Goal: Task Accomplishment & Management: Use online tool/utility

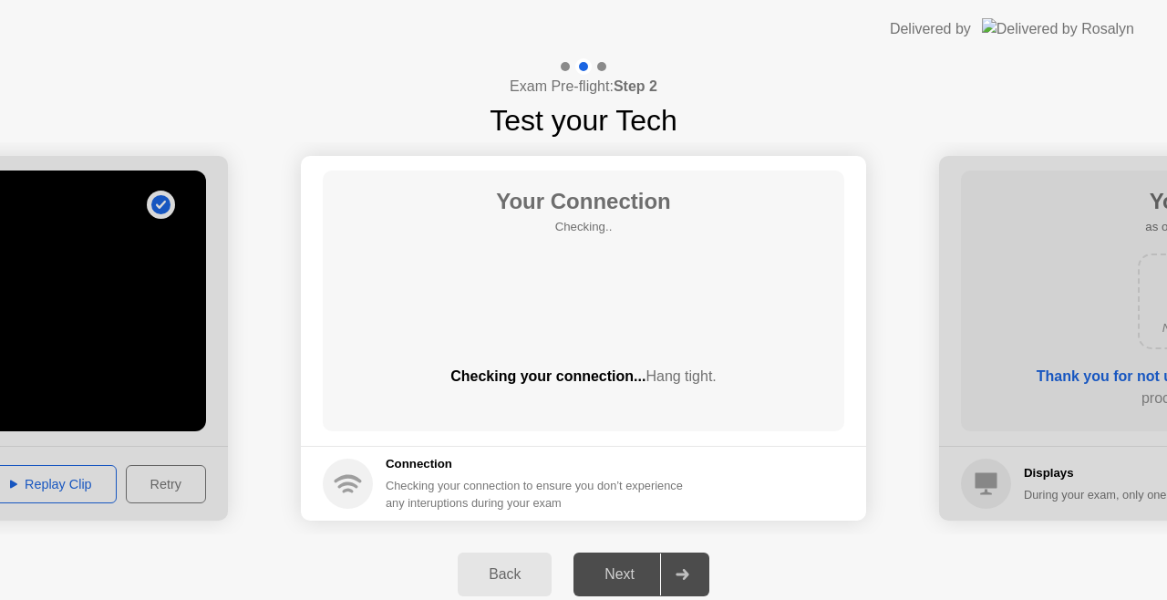
click at [669, 572] on div at bounding box center [682, 574] width 44 height 42
click at [618, 575] on div "Next" at bounding box center [619, 574] width 81 height 16
click at [613, 336] on div "Your Connection Checking.. Checking your connection... Hang tight." at bounding box center [584, 301] width 522 height 261
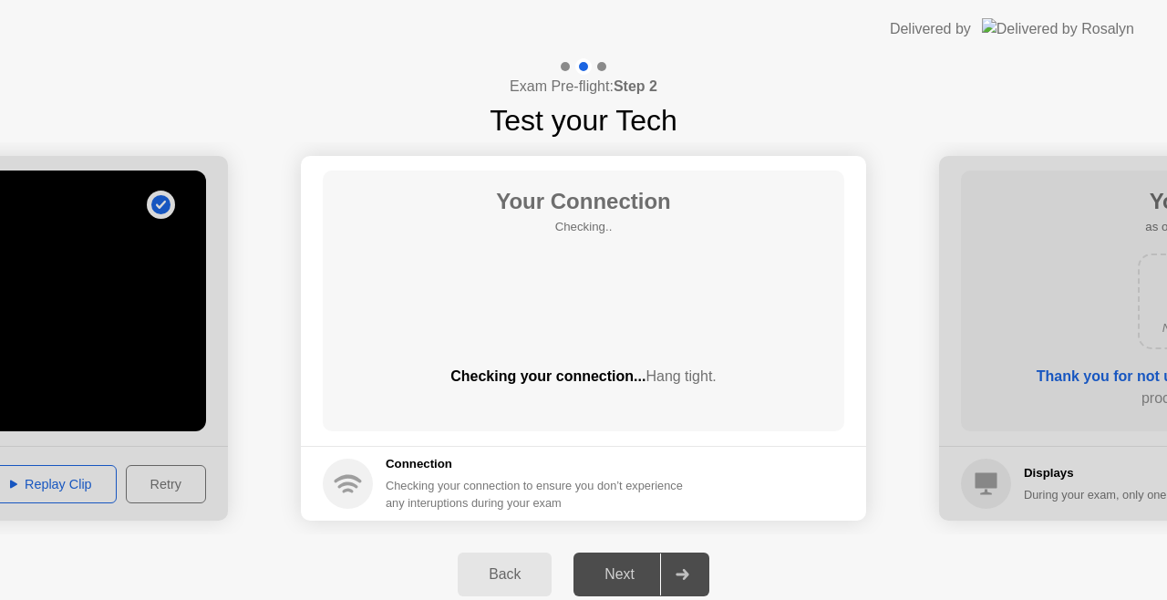
click at [613, 336] on div "Your Connection Checking.. Checking your connection... Hang tight." at bounding box center [584, 301] width 522 height 261
click at [416, 498] on div "Checking your connection to ensure you don’t experience any interuptions during…" at bounding box center [540, 494] width 308 height 35
click at [676, 562] on div at bounding box center [682, 574] width 44 height 42
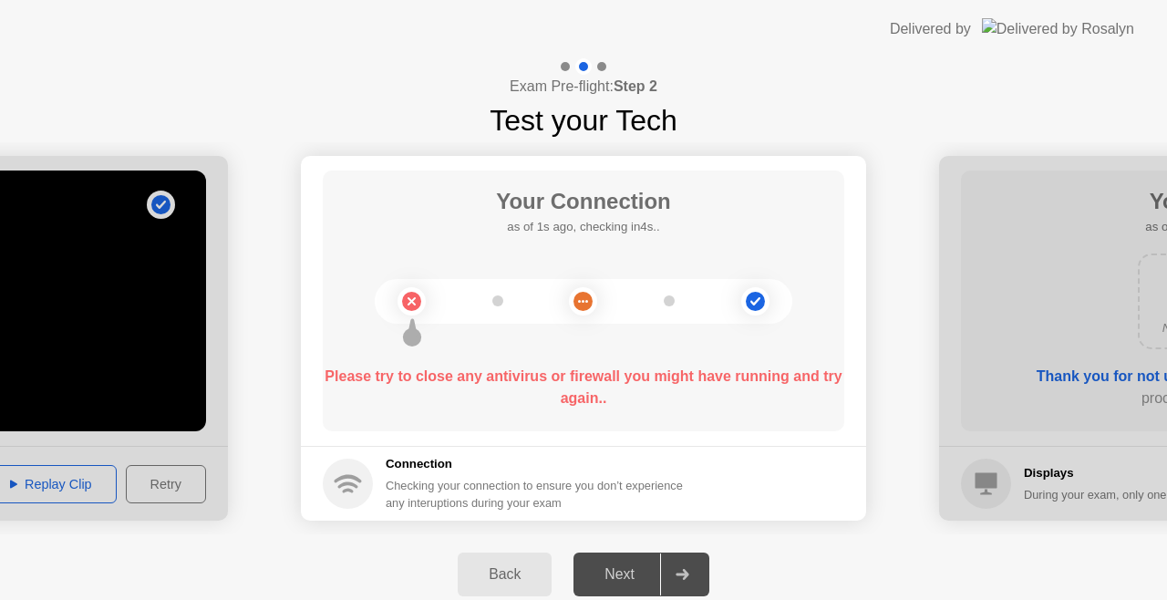
click at [767, 341] on div "Your Connection as of 1s ago, checking in4s.. Please try to close any antivirus…" at bounding box center [584, 301] width 522 height 261
drag, startPoint x: 767, startPoint y: 341, endPoint x: 658, endPoint y: 160, distance: 210.6
click at [658, 160] on main "Your Connection as of 3s ago, checking in2s.. Please try to close any antivirus…" at bounding box center [583, 301] width 565 height 290
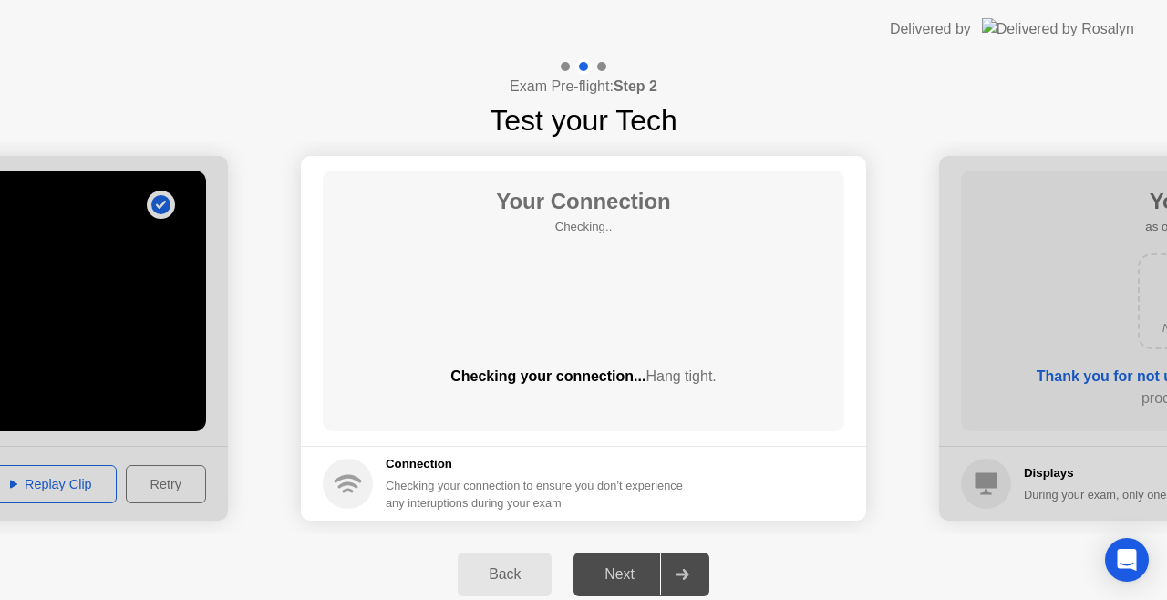
click at [689, 582] on div at bounding box center [682, 574] width 44 height 42
drag, startPoint x: 689, startPoint y: 582, endPoint x: 652, endPoint y: 616, distance: 51.0
click at [652, 599] on html "**********" at bounding box center [583, 300] width 1167 height 600
click at [732, 113] on div "Exam Pre-flight: Step 2 Test your Tech" at bounding box center [583, 100] width 1167 height 84
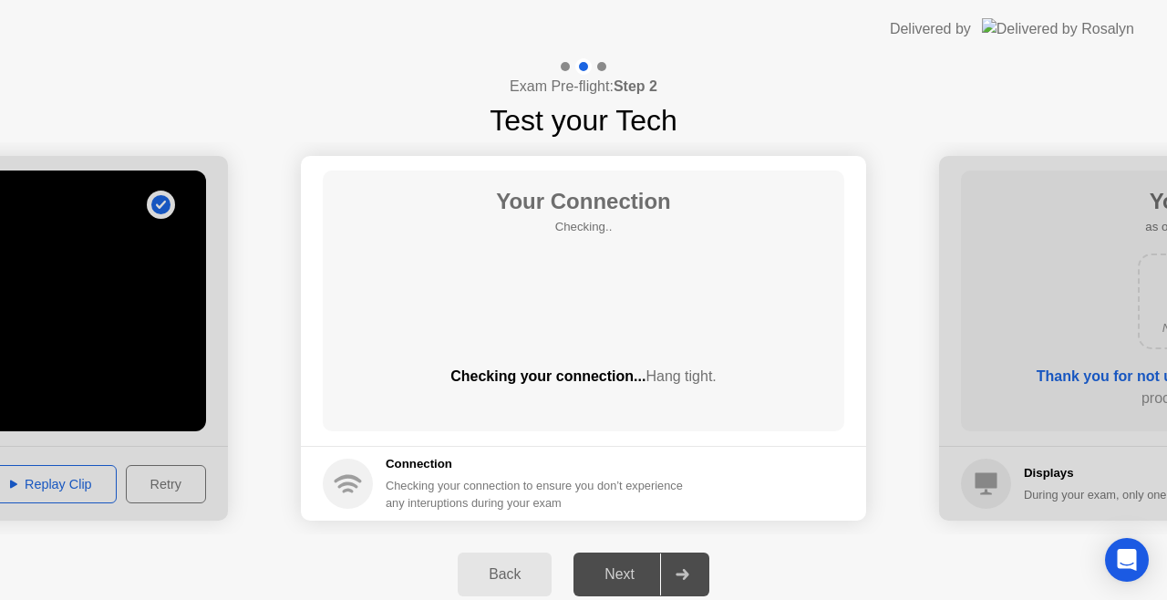
click at [609, 568] on div "Next" at bounding box center [619, 574] width 81 height 16
click at [616, 583] on div "Next" at bounding box center [619, 574] width 81 height 16
click at [673, 587] on div at bounding box center [682, 574] width 44 height 42
click at [666, 582] on div at bounding box center [682, 574] width 44 height 42
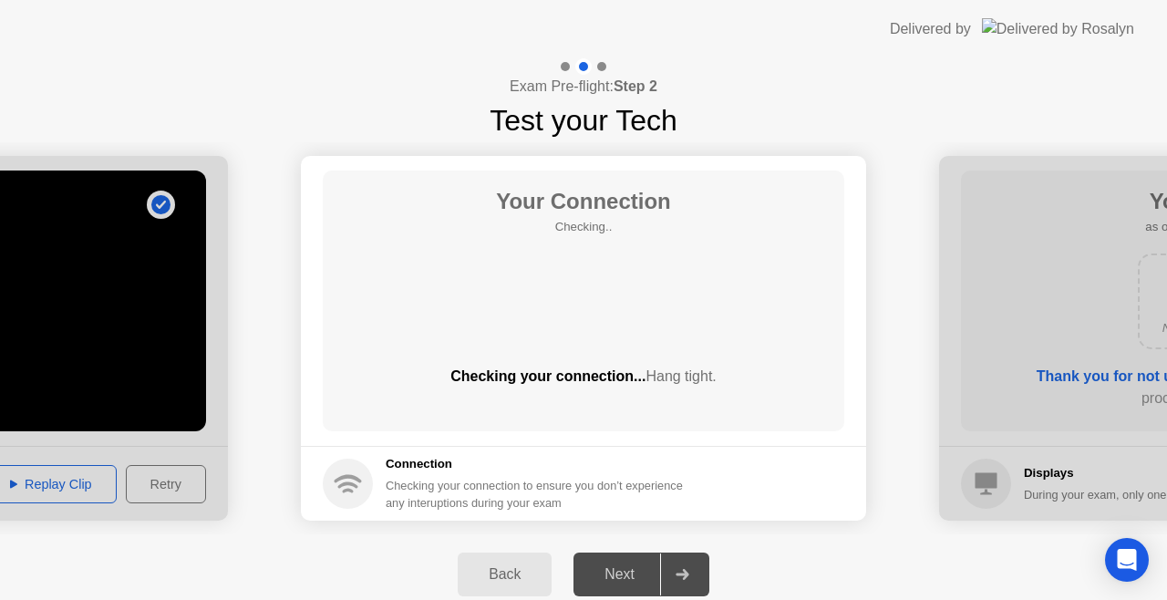
click at [658, 580] on div "Next" at bounding box center [619, 574] width 81 height 16
click at [673, 574] on div at bounding box center [682, 574] width 44 height 42
click at [1165, 569] on div "Back Next" at bounding box center [583, 574] width 1167 height 80
click at [1125, 554] on icon "Open Intercom Messenger" at bounding box center [1126, 560] width 21 height 24
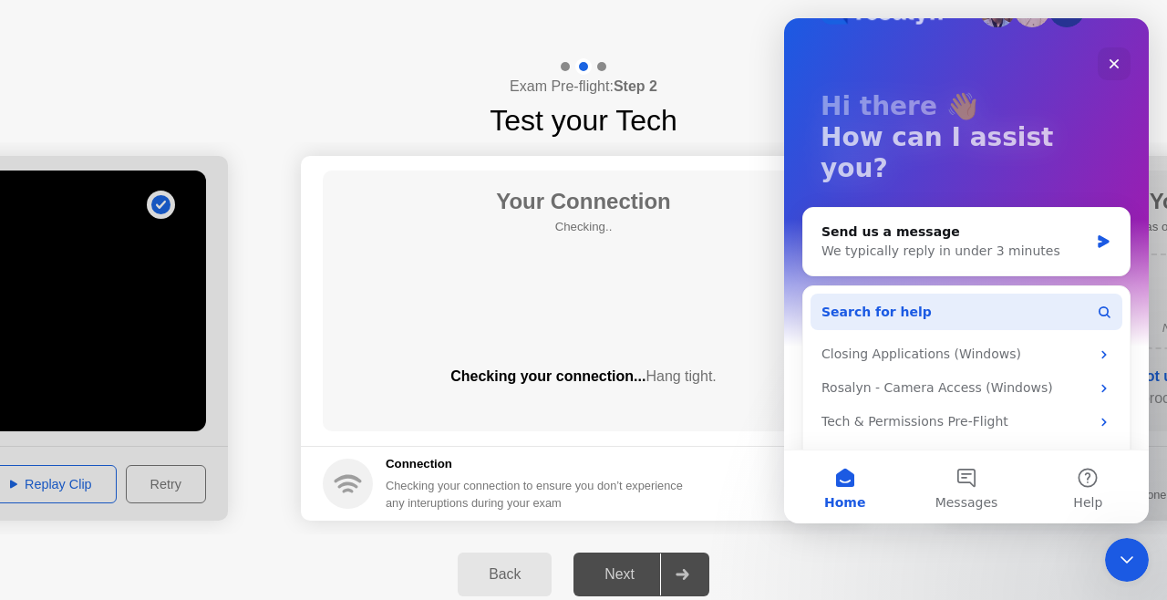
scroll to position [64, 0]
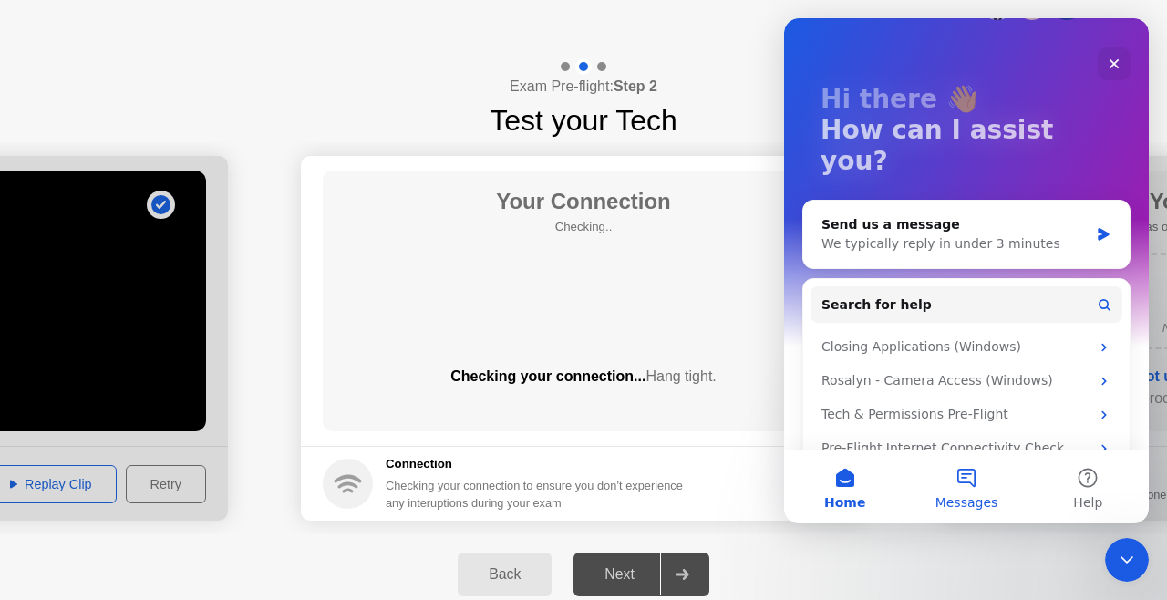
click at [968, 496] on span "Messages" at bounding box center [967, 502] width 63 height 13
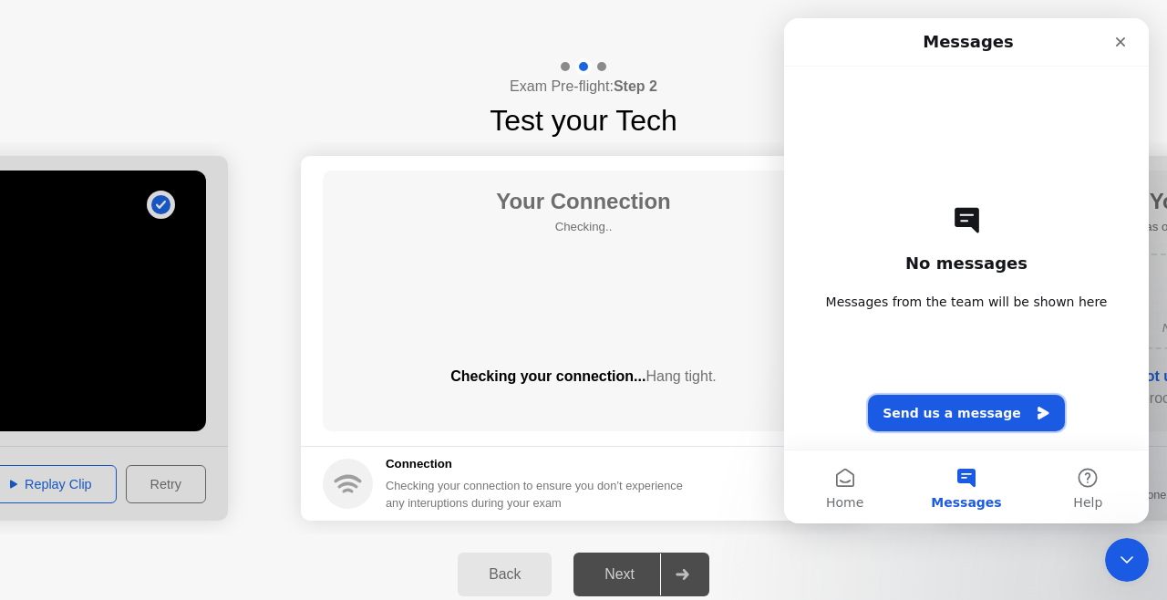
click at [985, 398] on button "Send us a message" at bounding box center [966, 413] width 197 height 36
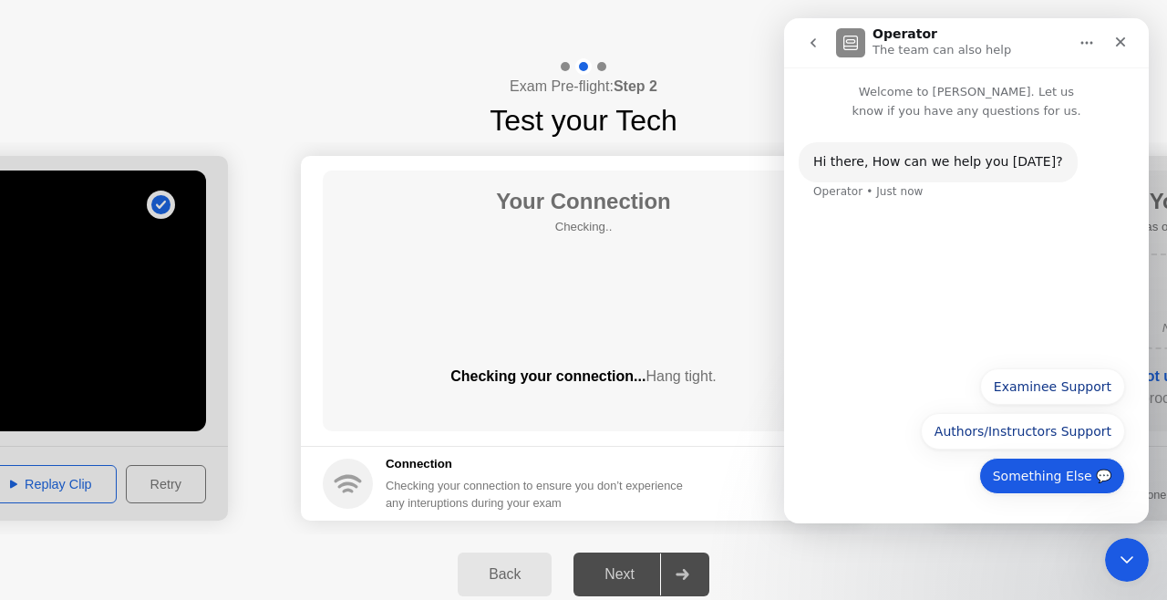
click at [1045, 468] on button "Something Else 💬" at bounding box center [1052, 476] width 146 height 36
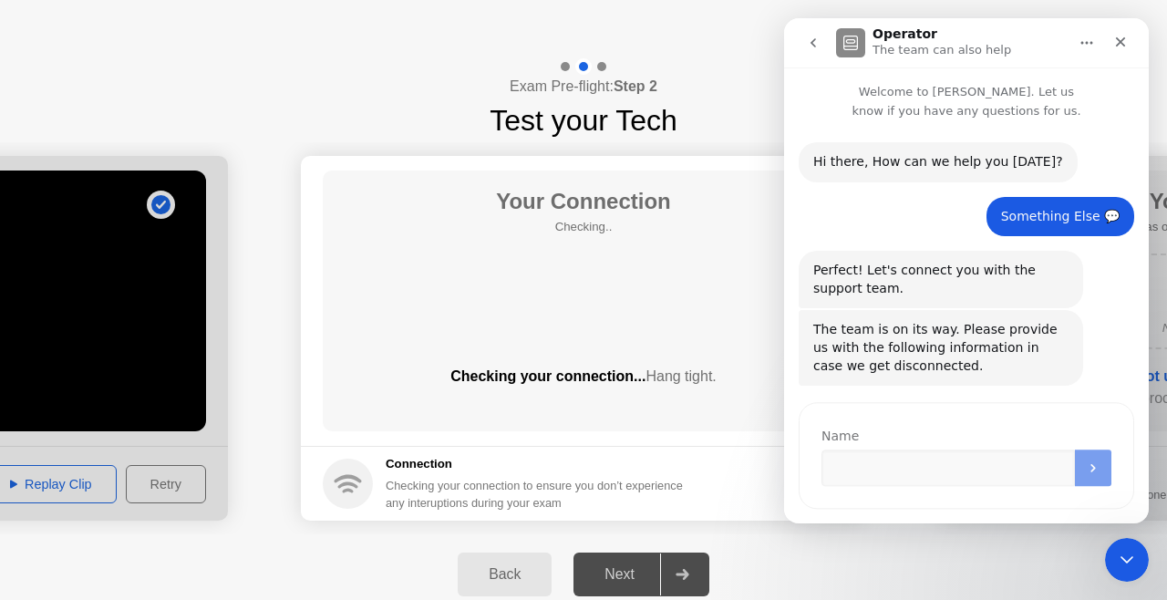
scroll to position [26, 0]
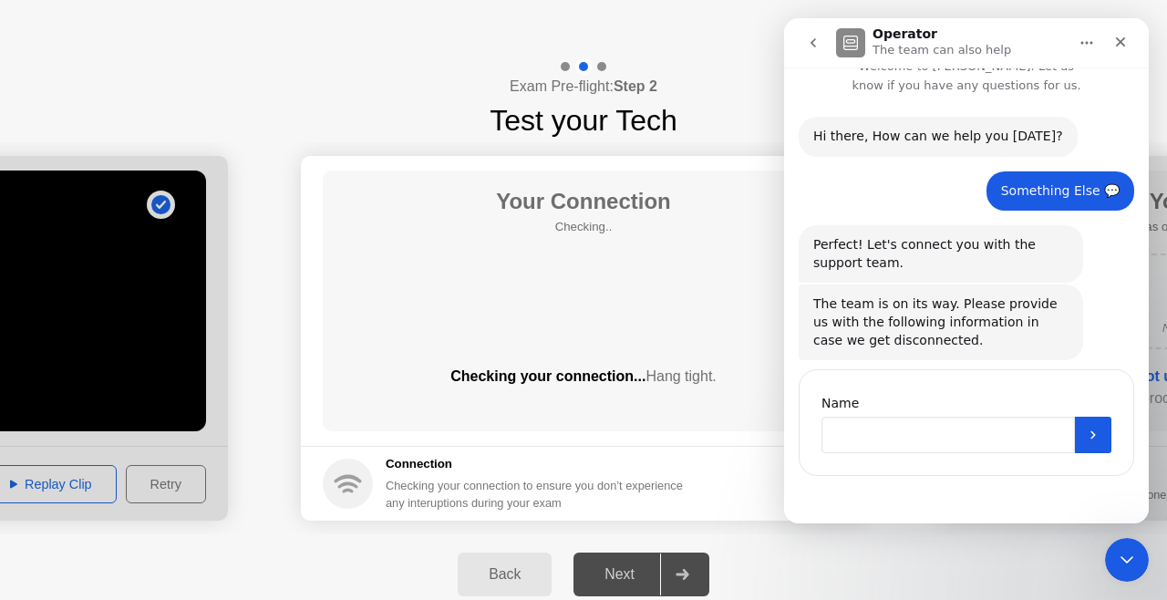
click at [932, 429] on input "Name" at bounding box center [948, 435] width 253 height 36
type input "**********"
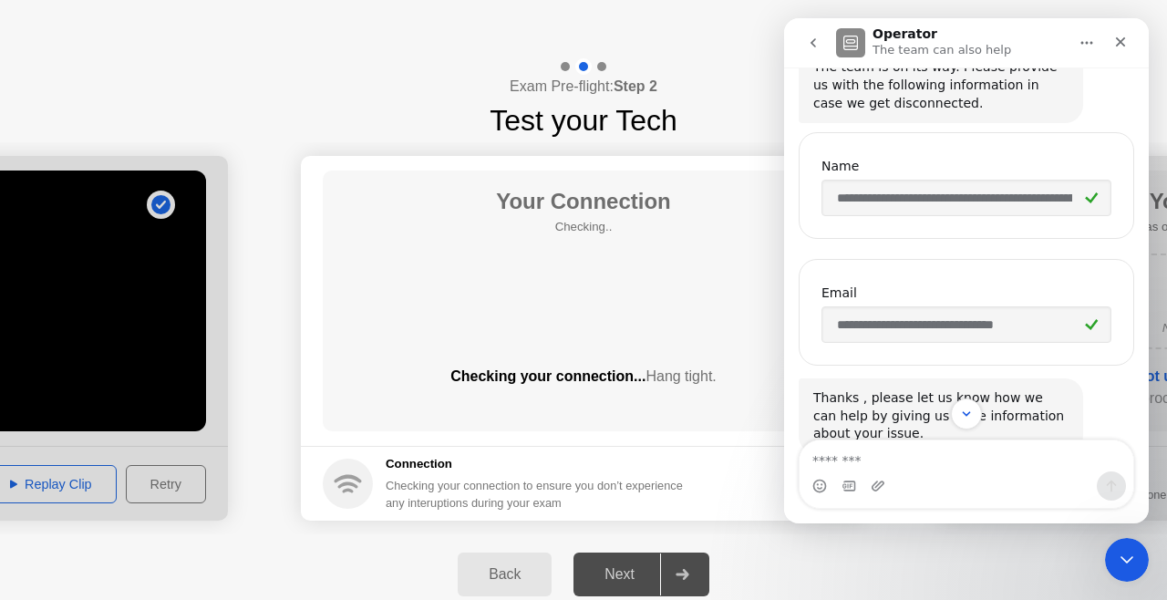
scroll to position [312, 0]
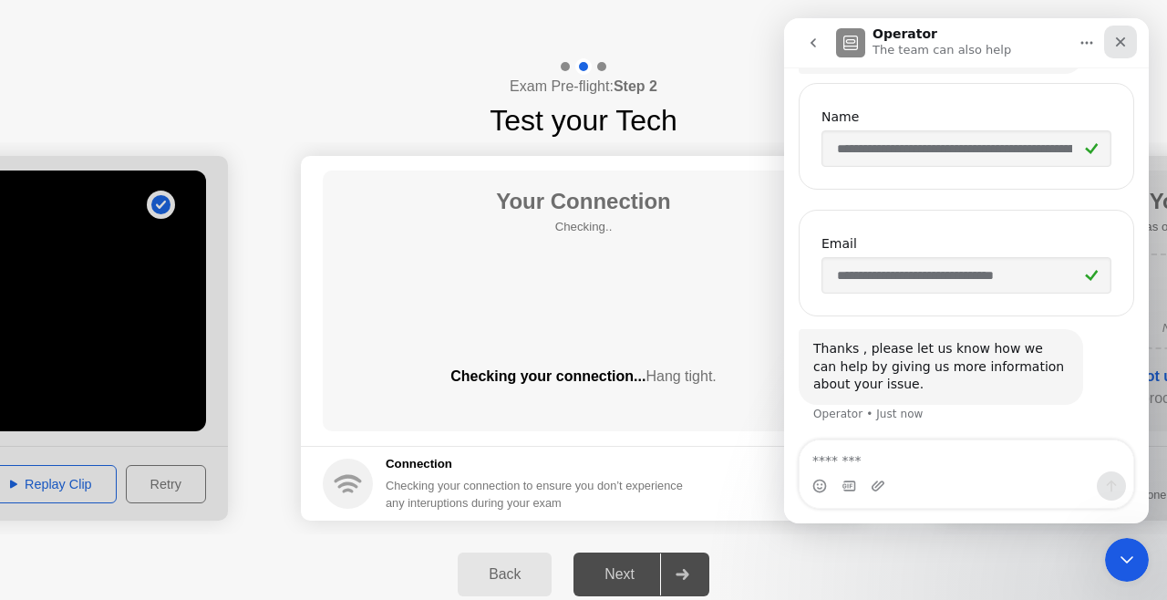
click at [1134, 32] on div "Close" at bounding box center [1120, 42] width 33 height 33
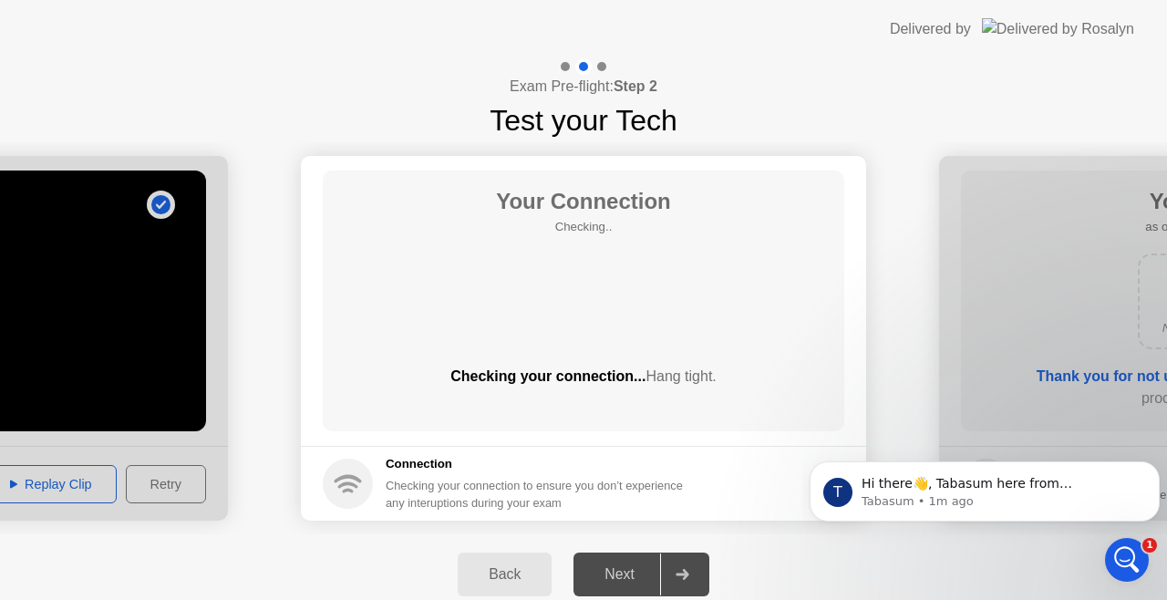
scroll to position [0, 0]
click at [1127, 556] on icon "Open Intercom Messenger" at bounding box center [1125, 558] width 30 height 30
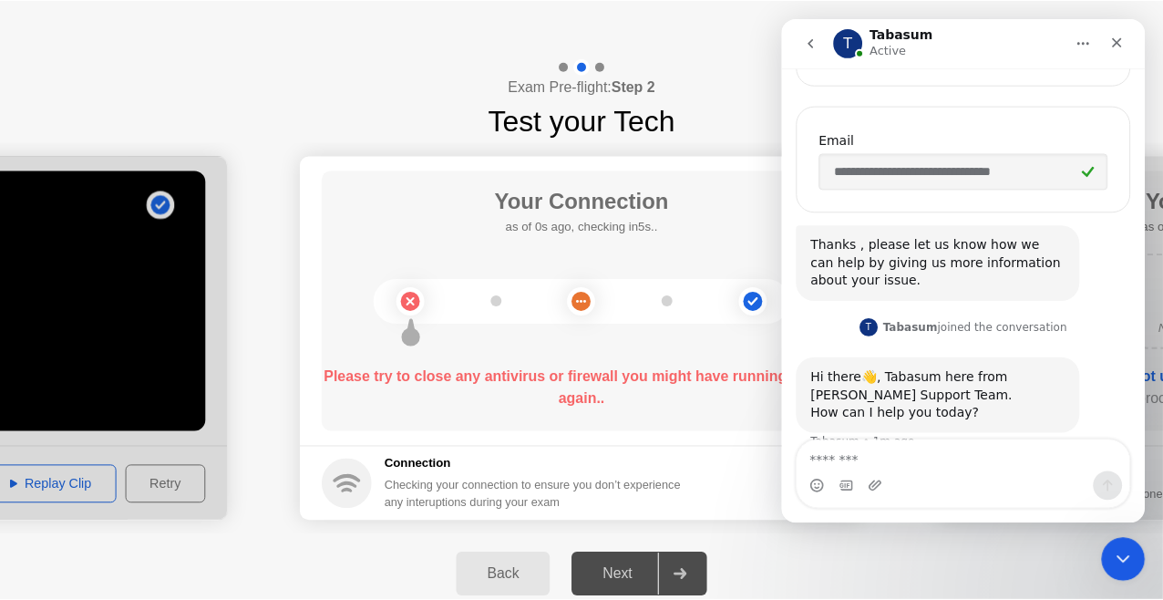
scroll to position [445, 0]
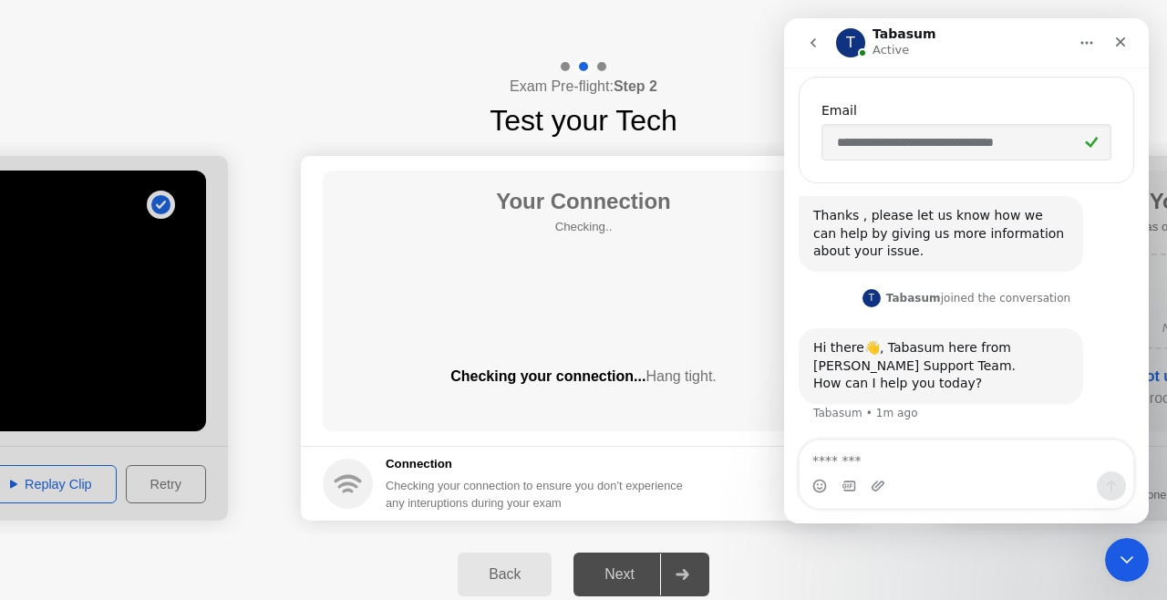
click at [771, 392] on div "Checking your connection... Hang tight." at bounding box center [584, 391] width 522 height 51
click at [1112, 38] on div "Close" at bounding box center [1120, 42] width 33 height 33
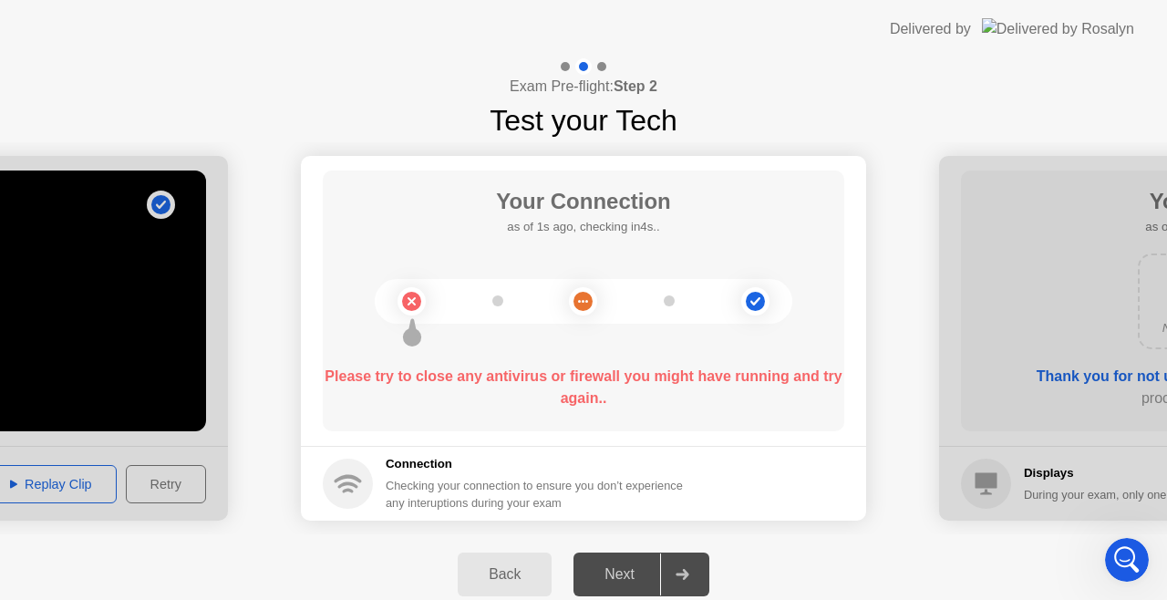
click at [516, 567] on div "Back" at bounding box center [504, 574] width 83 height 16
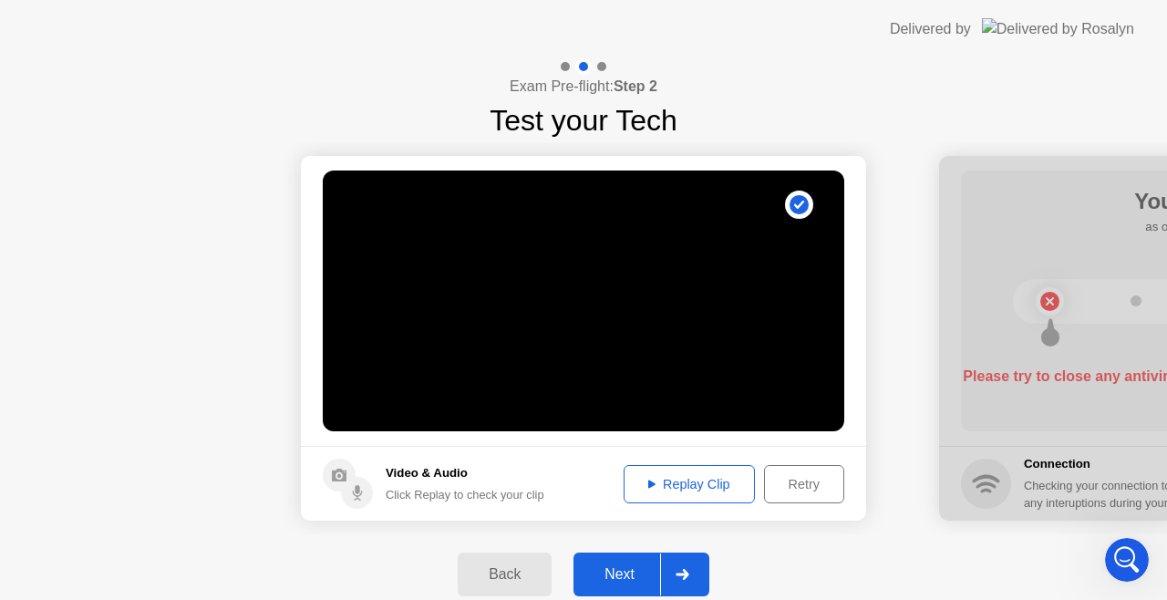
click at [511, 578] on div "Back" at bounding box center [504, 574] width 83 height 16
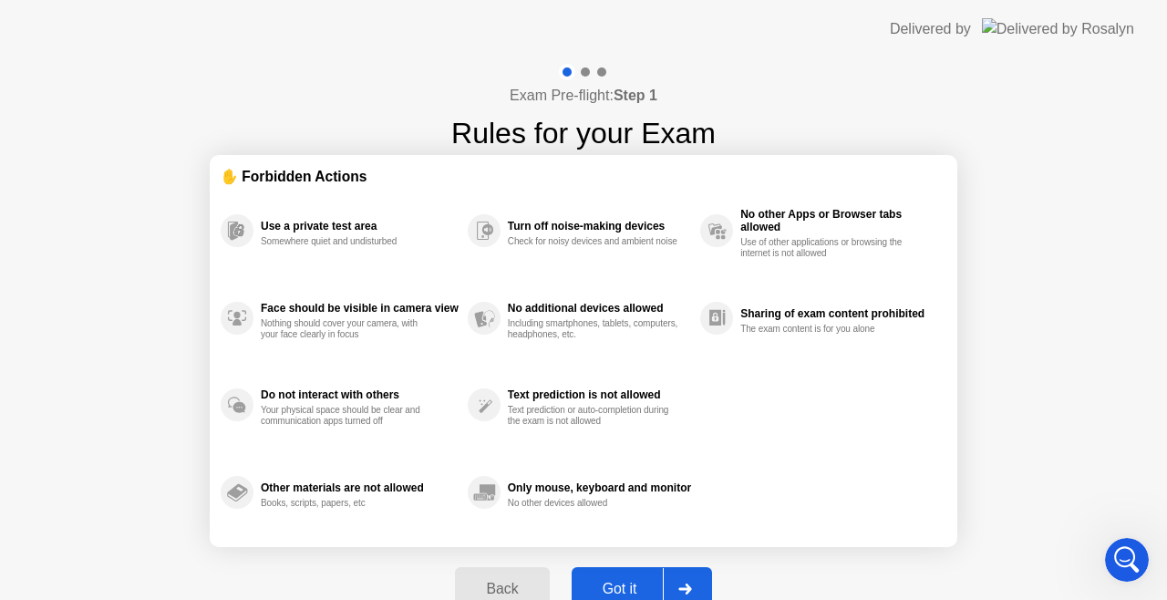
click at [675, 574] on div at bounding box center [685, 589] width 44 height 42
select select "**********"
select select "*******"
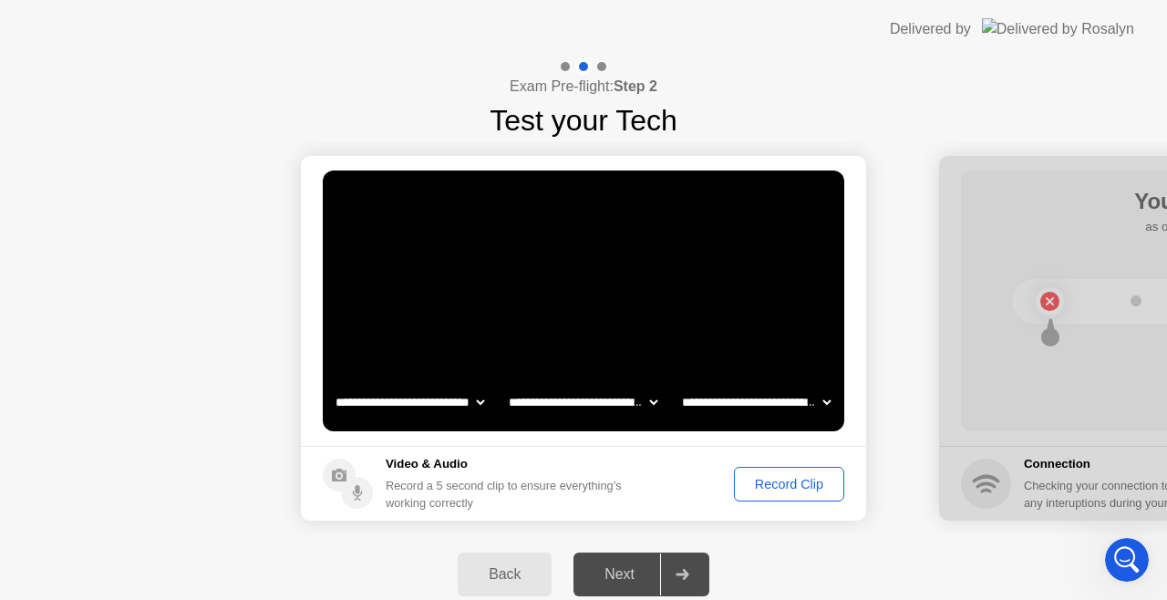
click at [759, 494] on button "Record Clip" at bounding box center [789, 484] width 110 height 35
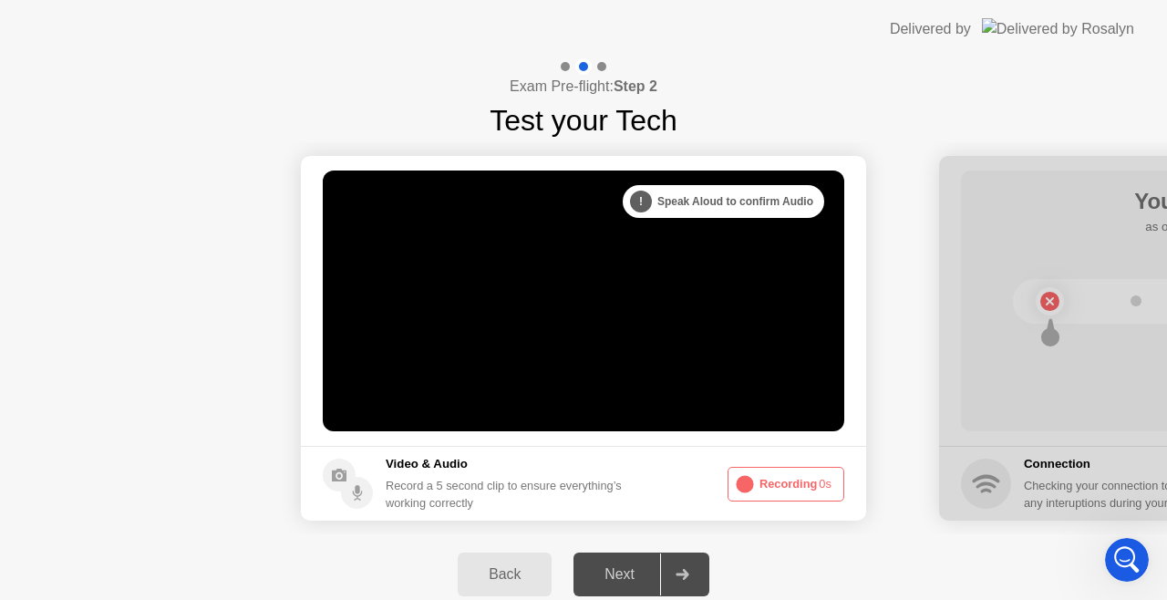
click at [759, 494] on button "Recording 0s" at bounding box center [786, 484] width 117 height 35
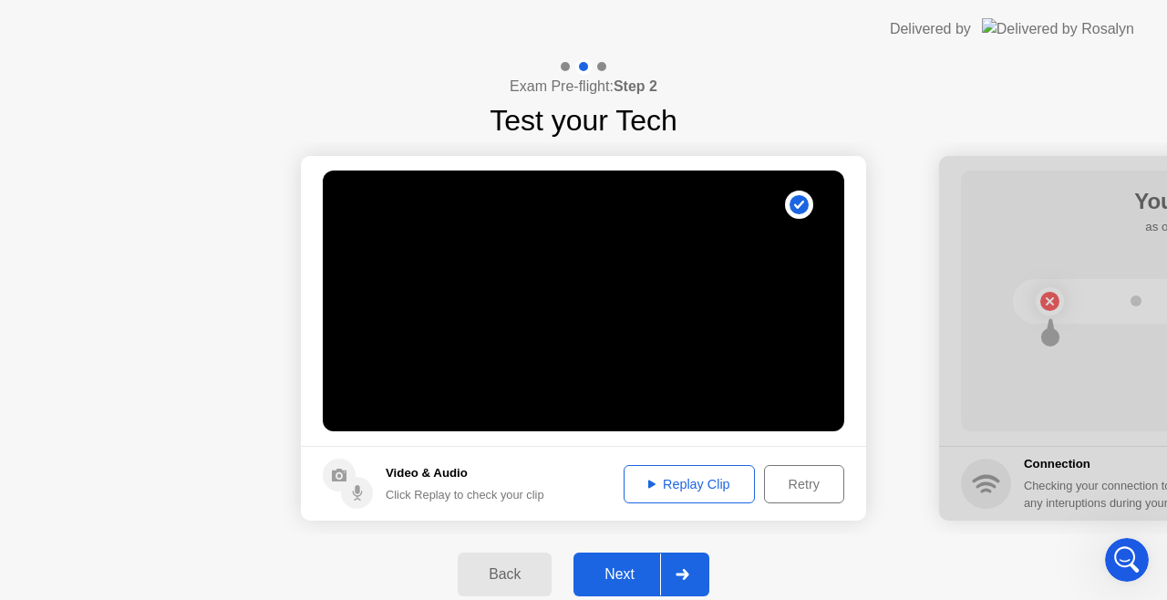
click at [689, 477] on div "Replay Clip" at bounding box center [689, 484] width 119 height 15
click at [645, 583] on div "Next" at bounding box center [619, 574] width 81 height 16
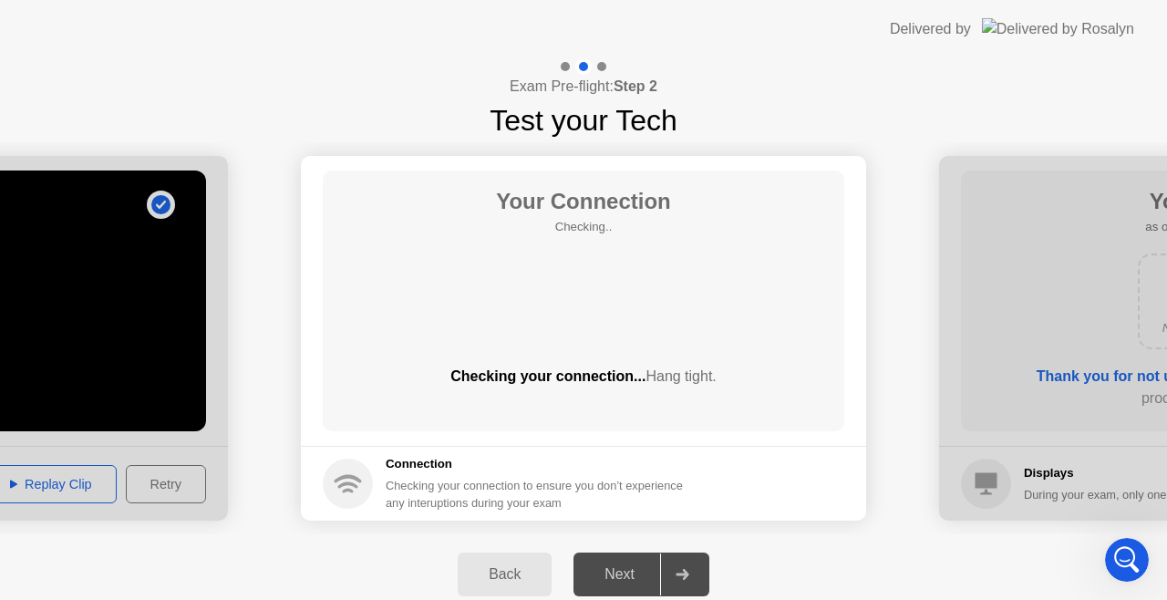
click at [680, 561] on div at bounding box center [682, 574] width 44 height 42
click at [692, 563] on div at bounding box center [682, 574] width 44 height 42
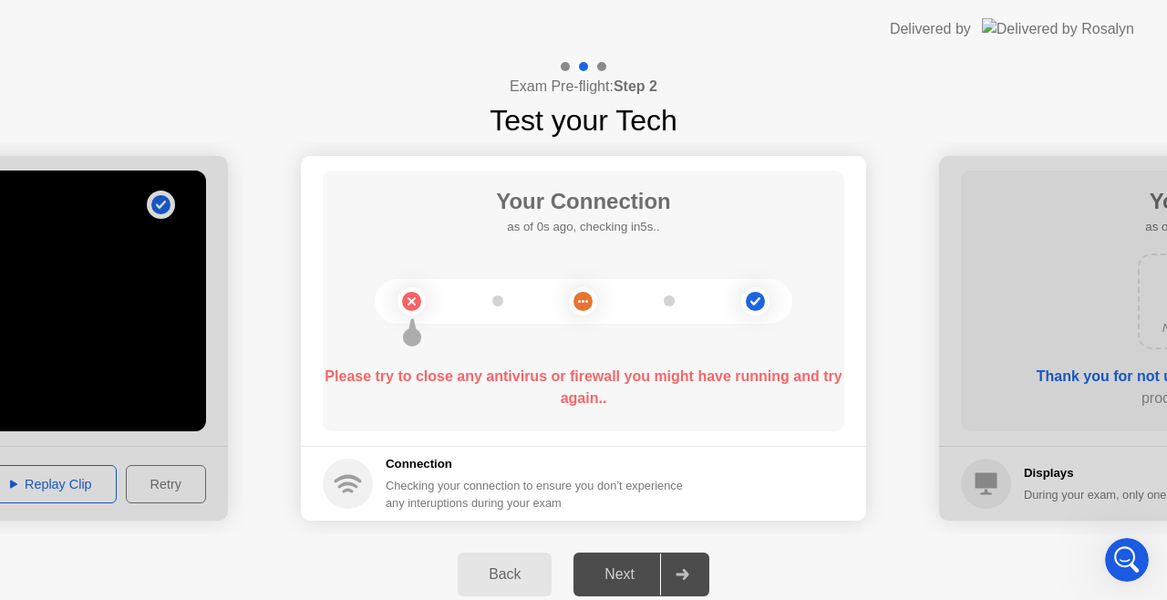
click at [635, 566] on div "Next" at bounding box center [619, 574] width 81 height 16
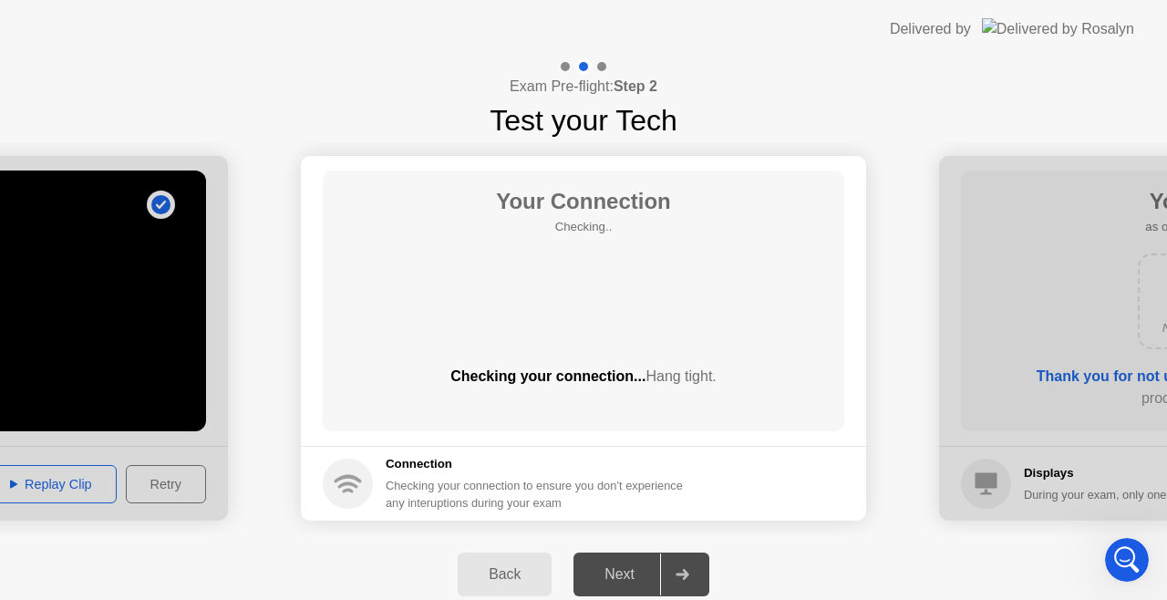
click at [439, 483] on div "Checking your connection to ensure you don’t experience any interuptions during…" at bounding box center [540, 494] width 308 height 35
click at [600, 252] on div "Your Connection Checking.. Checking your connection... Hang tight." at bounding box center [584, 301] width 522 height 261
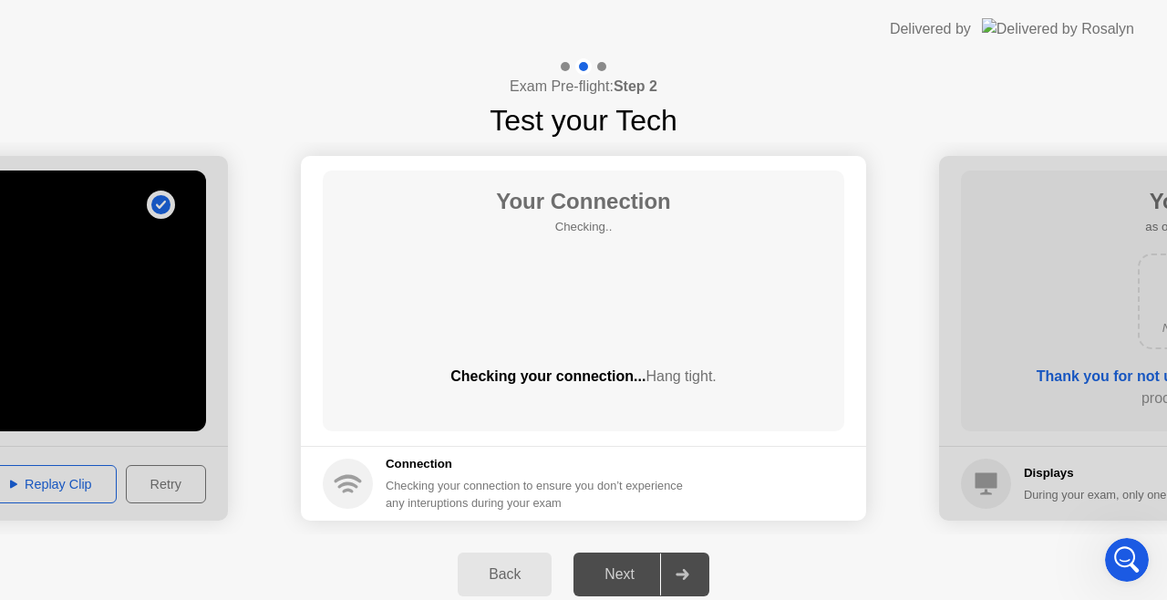
click at [600, 252] on div "Your Connection Checking.. Checking your connection... Hang tight." at bounding box center [584, 301] width 522 height 261
click at [828, 339] on div "Your Connection Checking.. Checking your connection... Hang tight." at bounding box center [584, 301] width 522 height 261
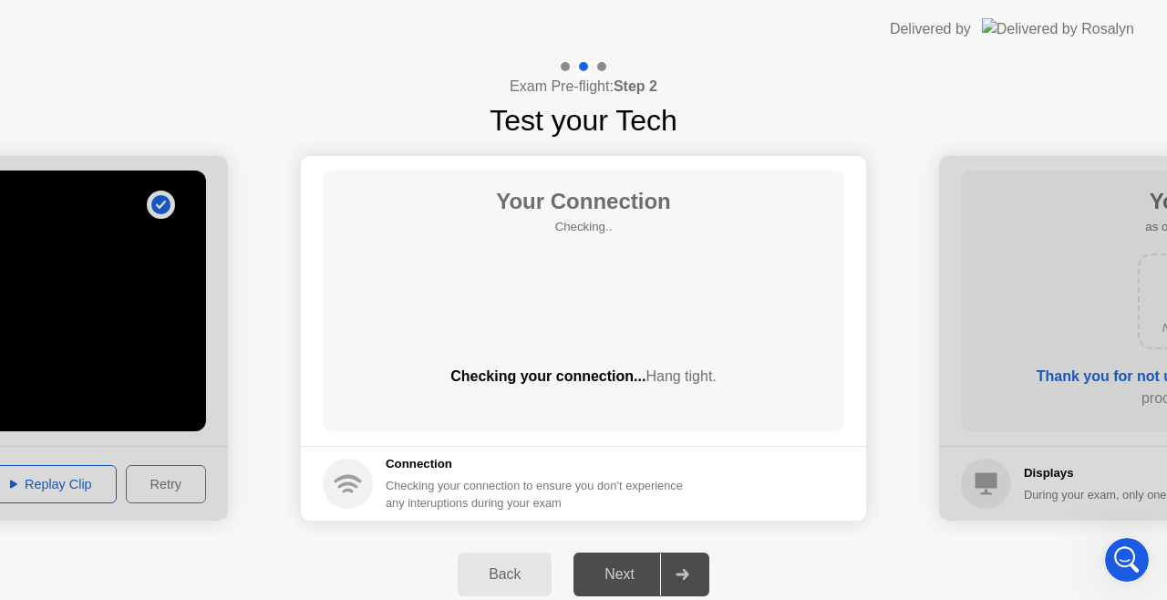
click at [828, 339] on div "Your Connection Checking.. Checking your connection... Hang tight." at bounding box center [584, 301] width 522 height 261
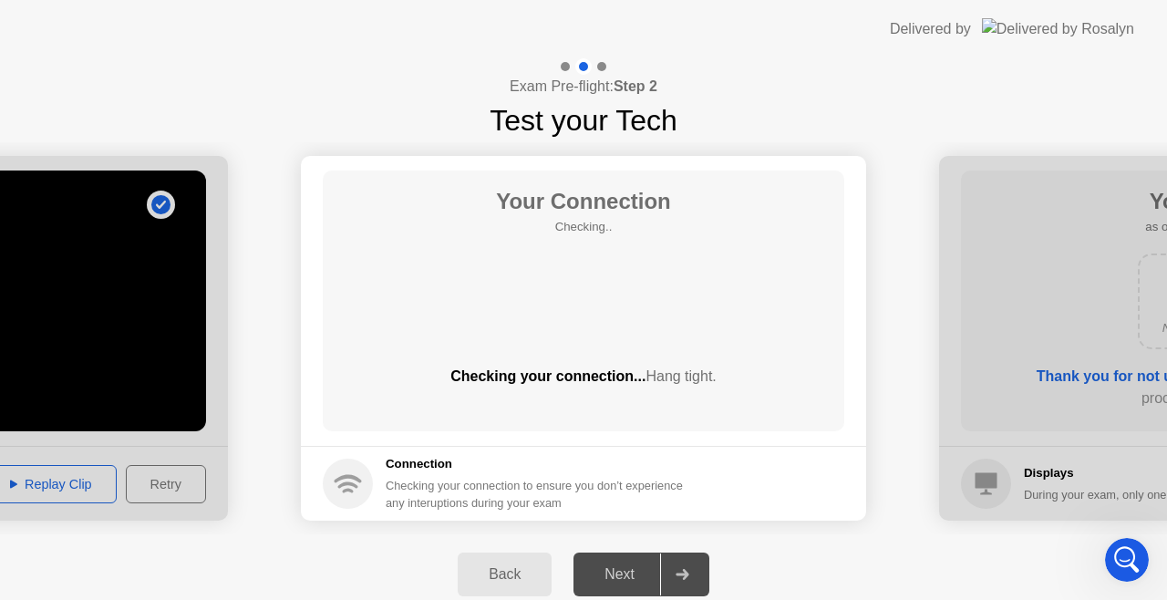
click at [828, 339] on div "Your Connection Checking.. Checking your connection... Hang tight." at bounding box center [584, 301] width 522 height 261
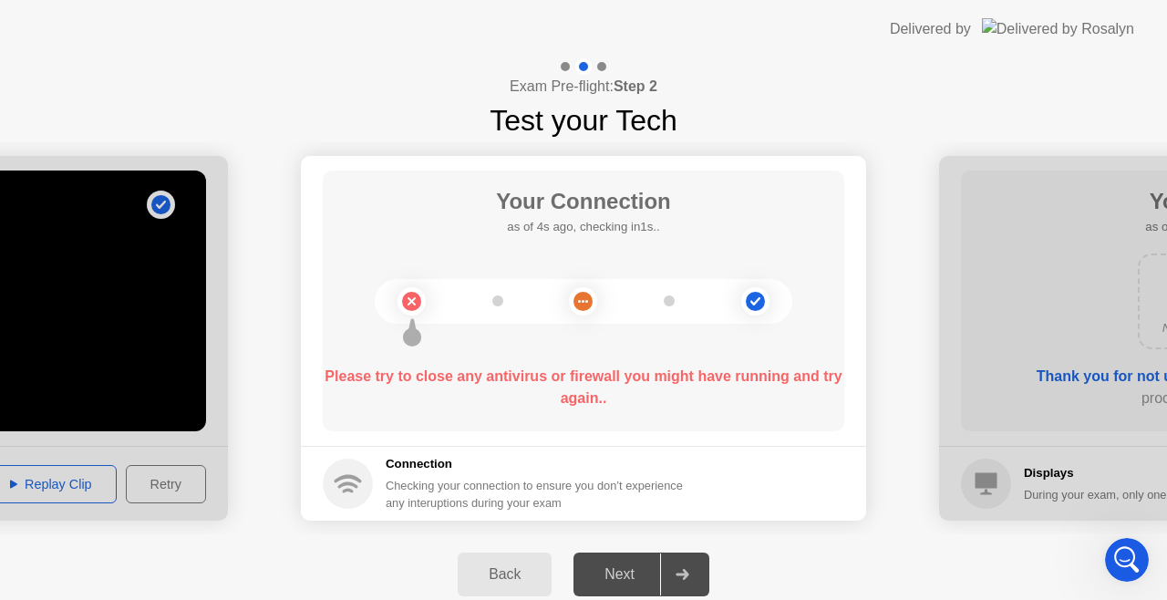
click at [645, 566] on div "Next" at bounding box center [619, 574] width 81 height 16
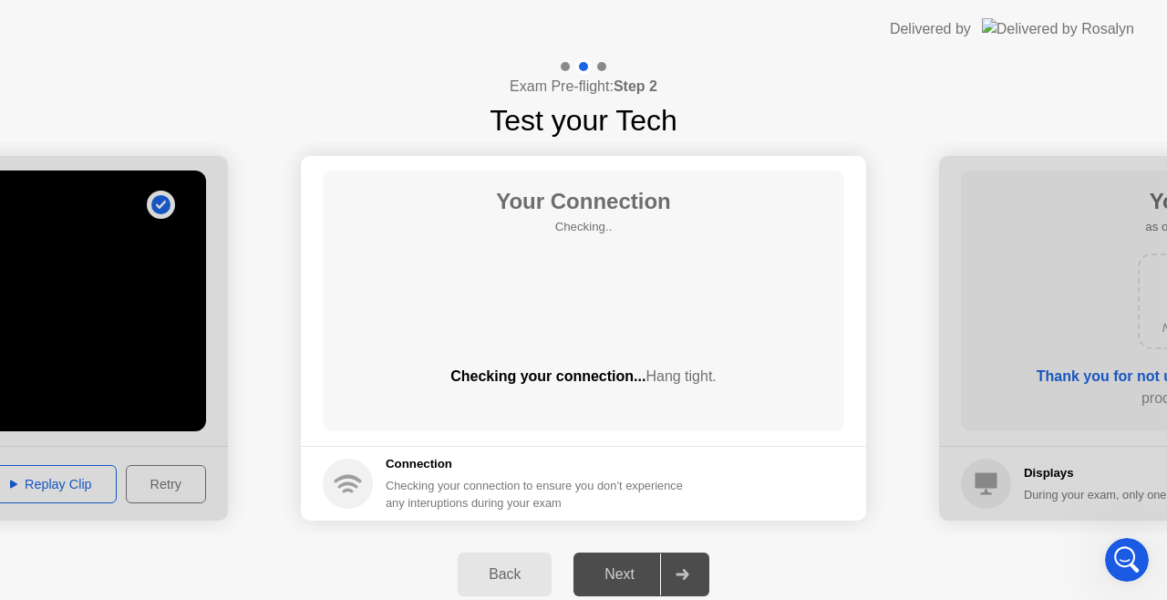
click at [675, 572] on div at bounding box center [682, 574] width 44 height 42
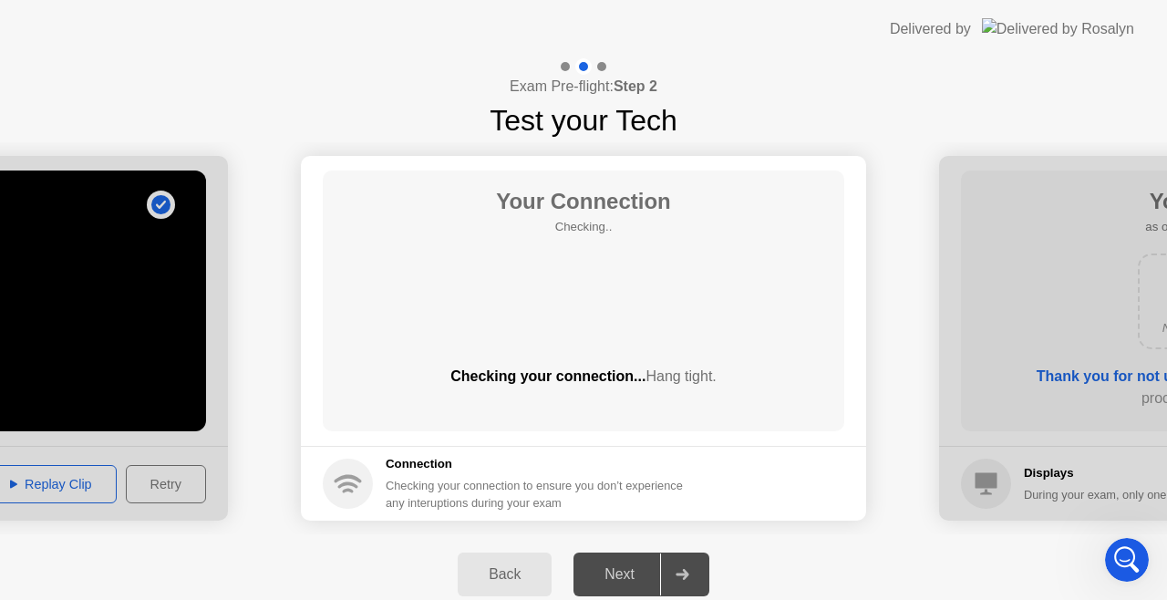
click at [675, 572] on div at bounding box center [682, 574] width 44 height 42
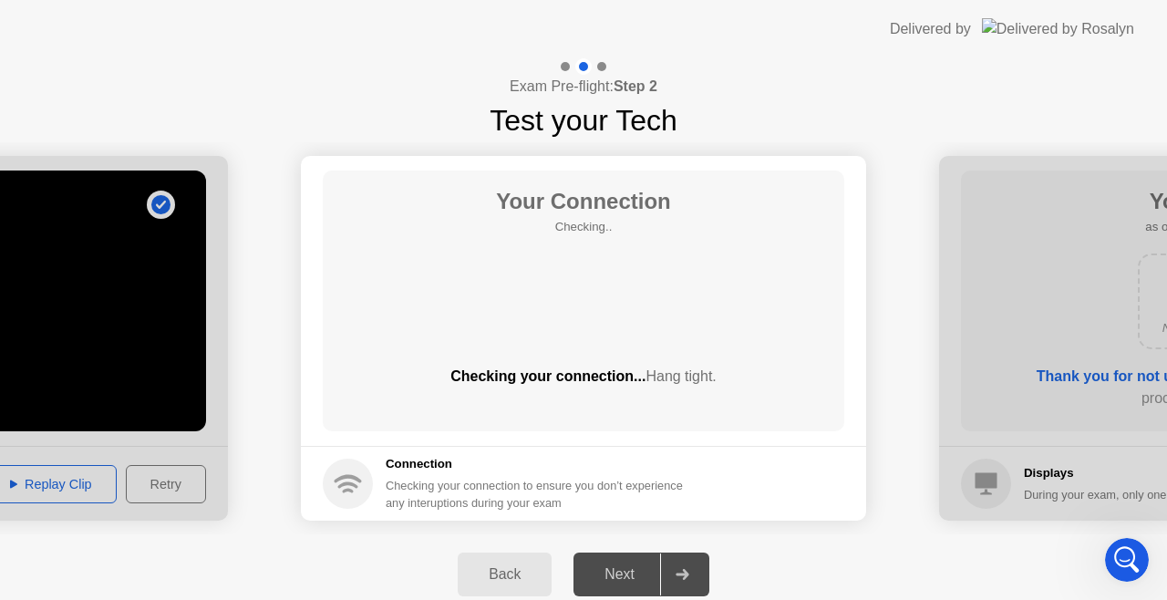
click at [675, 572] on div at bounding box center [682, 574] width 44 height 42
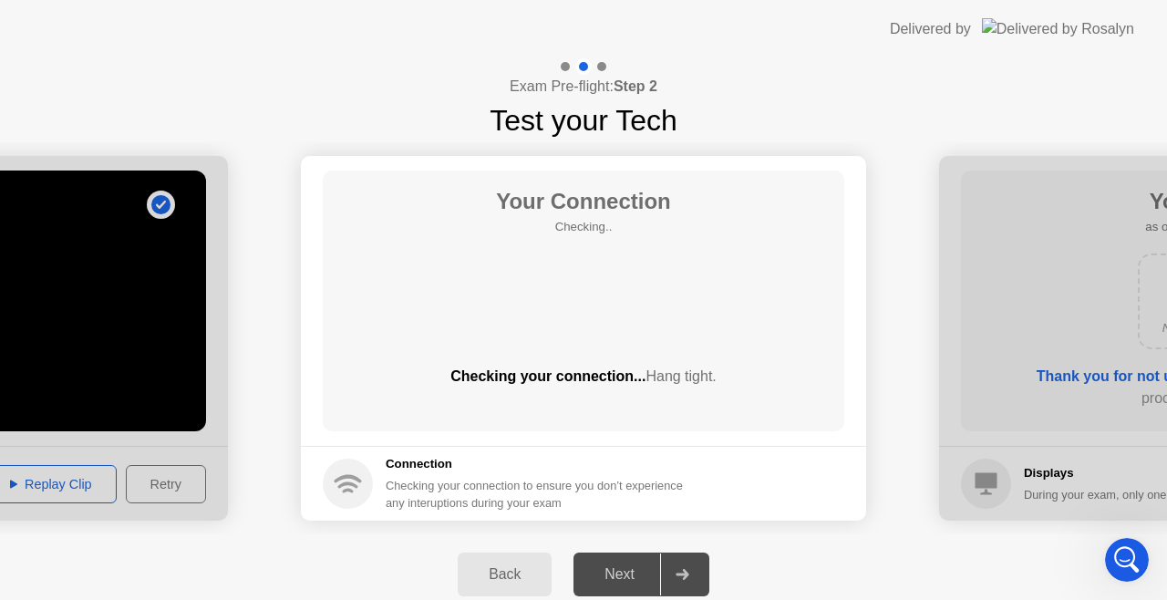
click at [675, 572] on div at bounding box center [682, 574] width 44 height 42
